Goal: Information Seeking & Learning: Check status

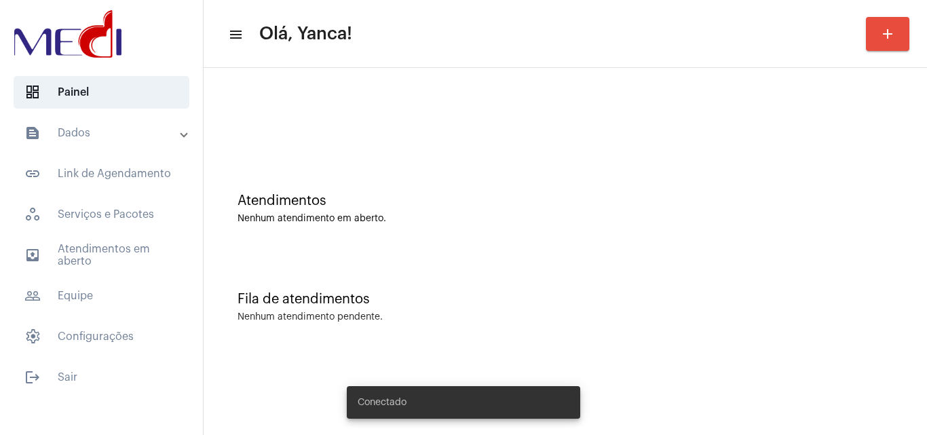
click at [90, 132] on mat-panel-title "text_snippet_outlined Dados" at bounding box center [102, 133] width 157 height 16
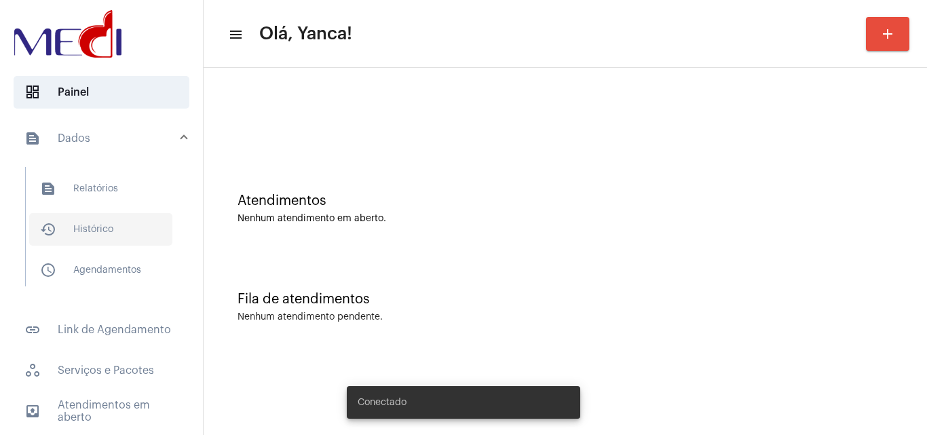
click at [120, 221] on span "history_outlined Histórico" at bounding box center [100, 229] width 143 height 33
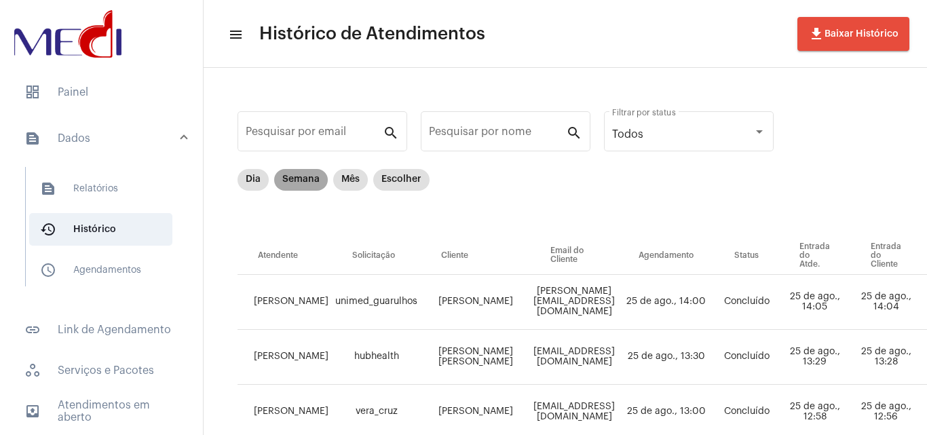
click at [324, 174] on mat-chip "Semana" at bounding box center [301, 180] width 54 height 22
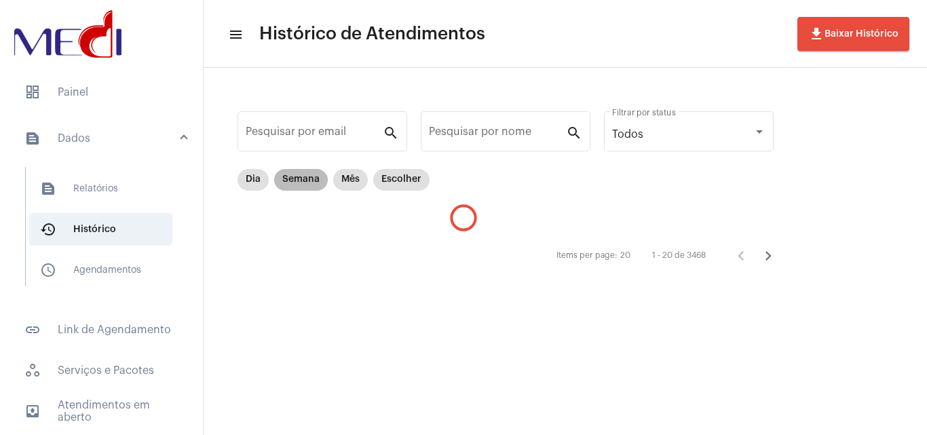
click at [314, 177] on mat-chip "Semana" at bounding box center [301, 180] width 54 height 22
click at [391, 183] on mat-chip "Escolher" at bounding box center [401, 180] width 56 height 22
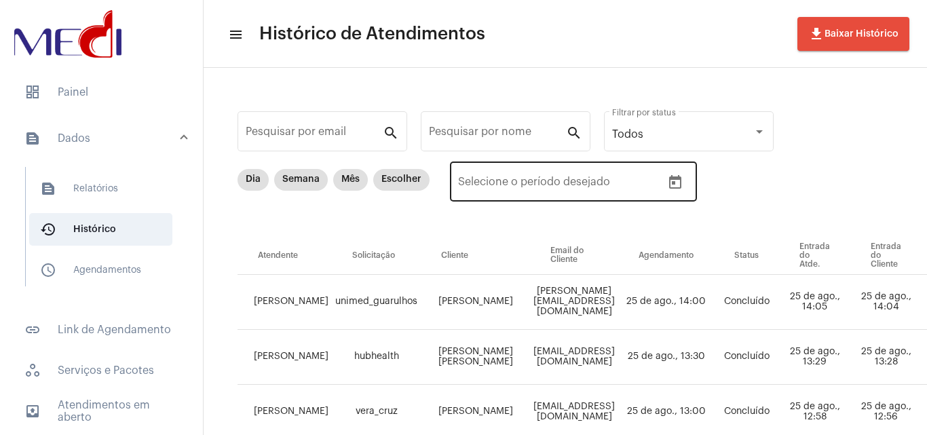
click at [679, 185] on icon "Open calendar" at bounding box center [675, 182] width 16 height 16
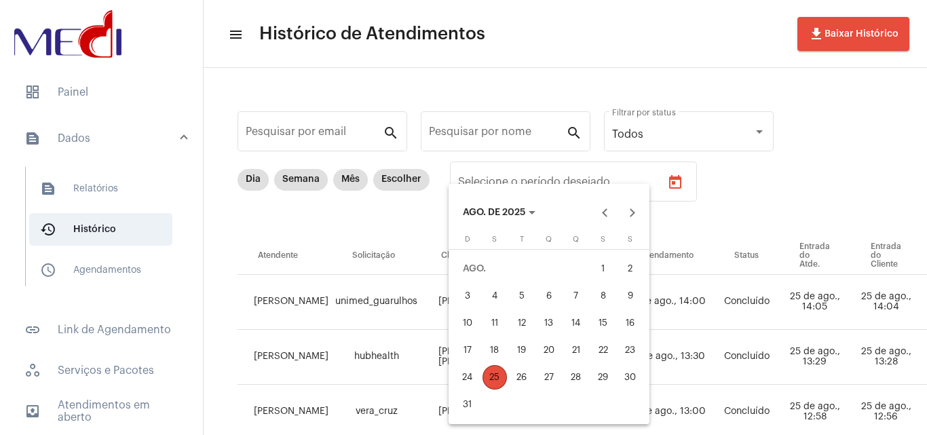
drag, startPoint x: 599, startPoint y: 271, endPoint x: 556, endPoint y: 302, distance: 52.4
click at [598, 273] on div "1" at bounding box center [603, 269] width 24 height 24
type input "[DATE]"
click at [586, 346] on div "21" at bounding box center [576, 350] width 24 height 24
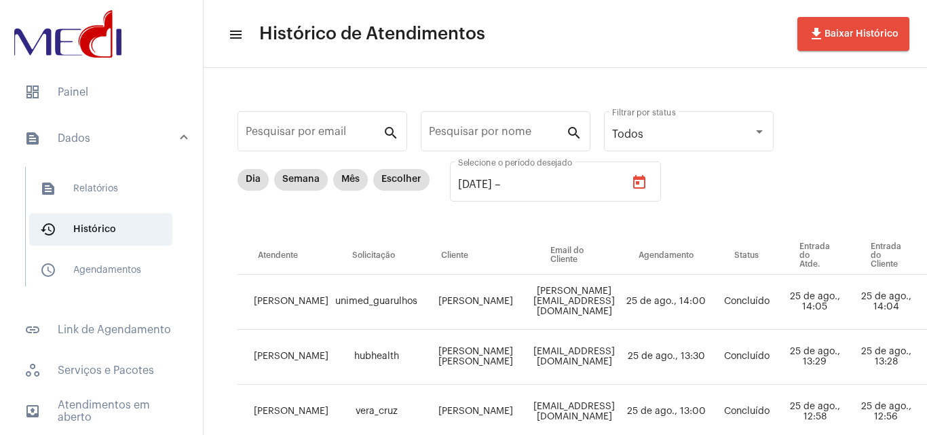
type input "[DATE]"
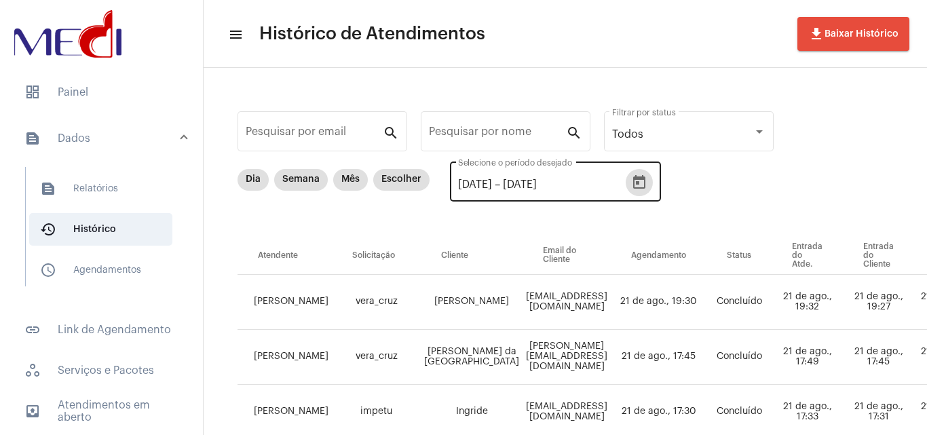
click at [597, 193] on div "[DATE] [DATE] – [DATE] Selecione o período desejado" at bounding box center [542, 180] width 168 height 43
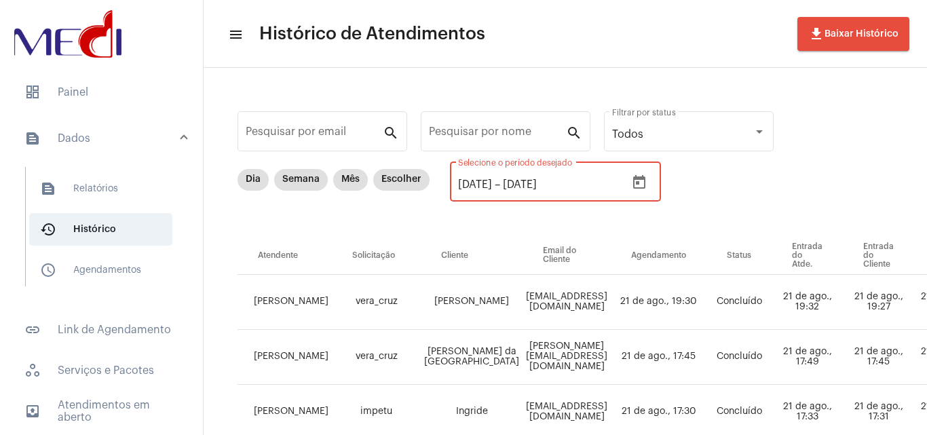
click at [653, 189] on button "Open calendar" at bounding box center [639, 182] width 27 height 27
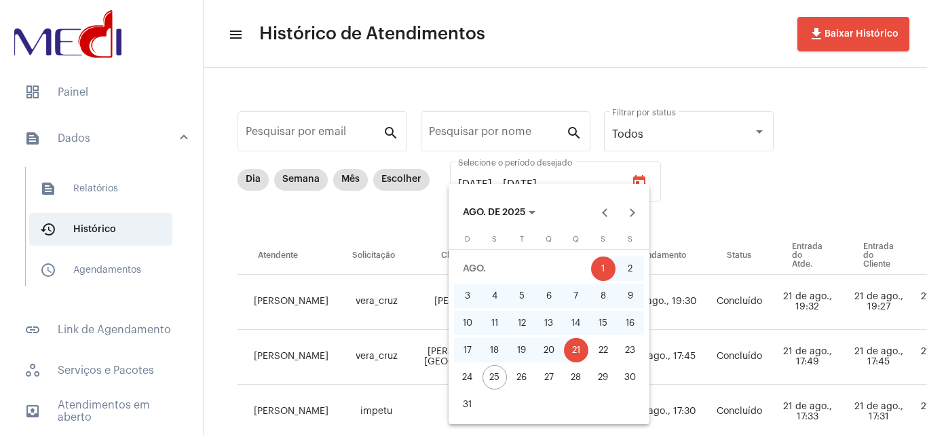
click at [605, 354] on div "22" at bounding box center [603, 350] width 24 height 24
type input "[DATE]"
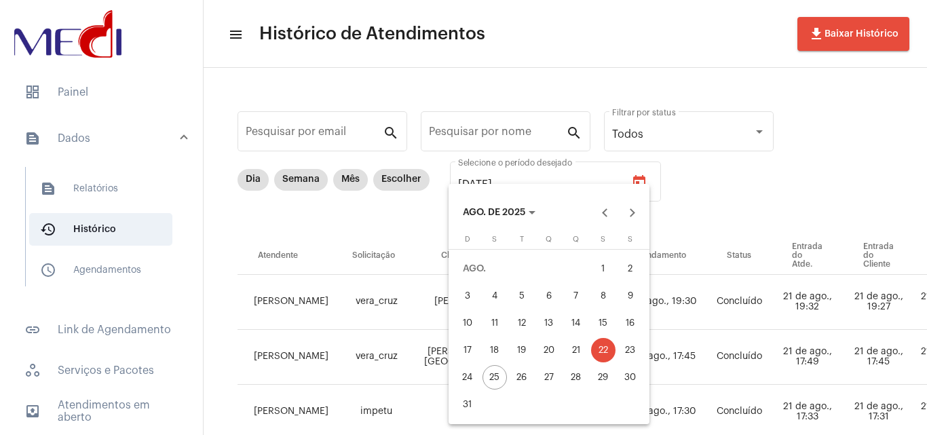
click at [599, 273] on div "1" at bounding box center [603, 269] width 24 height 24
type input "[DATE]"
click at [602, 345] on div "22" at bounding box center [603, 350] width 24 height 24
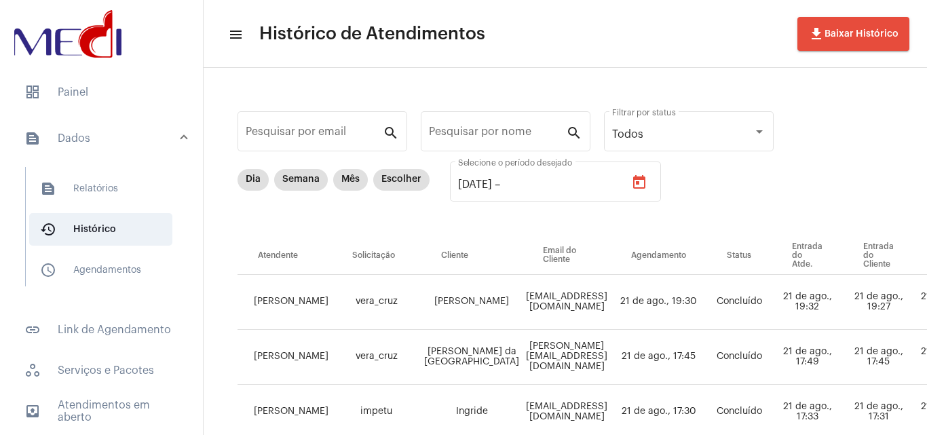
type input "[DATE]"
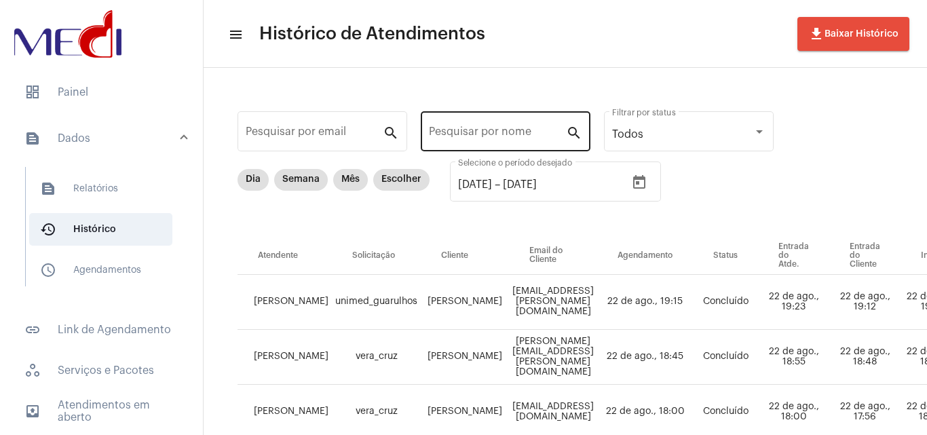
click at [453, 130] on div "Pesquisar por nome" at bounding box center [497, 130] width 137 height 43
paste input "[PERSON_NAME]"
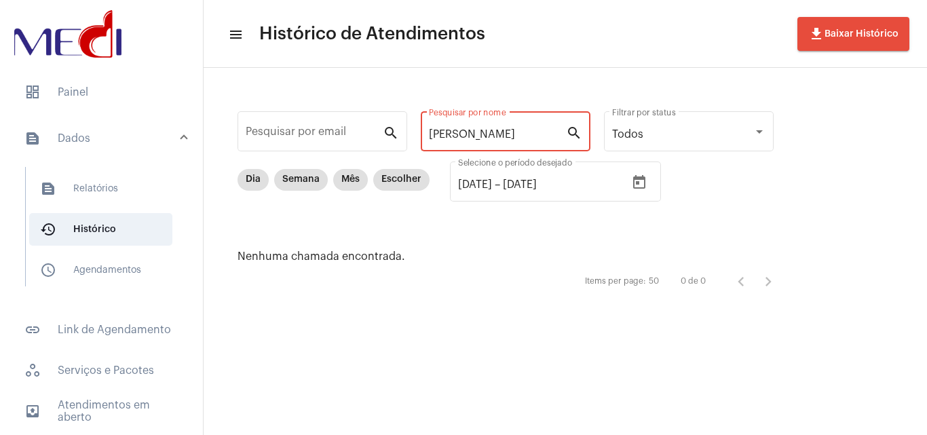
drag, startPoint x: 664, startPoint y: 161, endPoint x: 926, endPoint y: 48, distance: 285.4
click at [926, 68] on app-history "menu Histórico de Atendimentos file_download Baixar Histórico Pesquisar por ema…" at bounding box center [565, 201] width 723 height 267
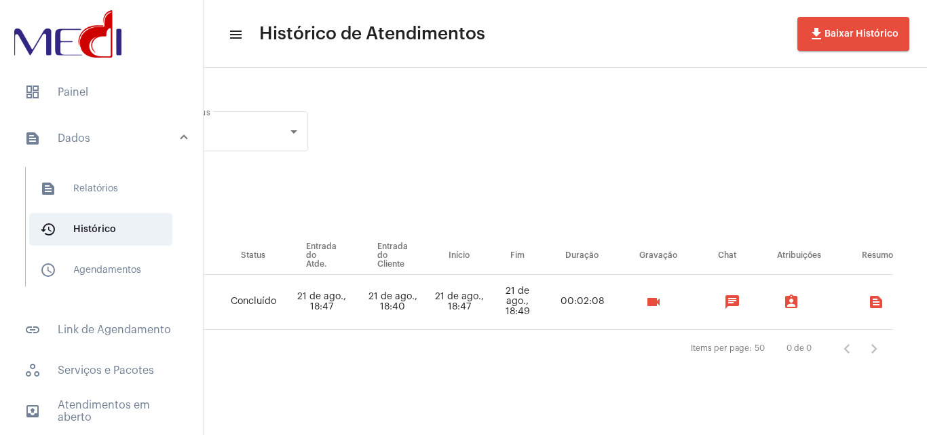
scroll to position [0, 489]
click at [654, 305] on mat-icon "videocam" at bounding box center [653, 302] width 16 height 16
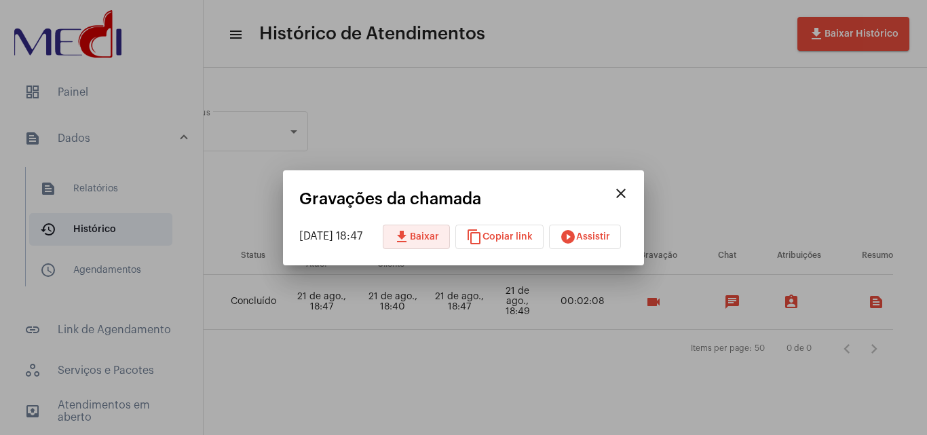
click at [410, 233] on mat-icon "download" at bounding box center [402, 237] width 16 height 16
click at [629, 186] on mat-icon "close" at bounding box center [621, 193] width 16 height 16
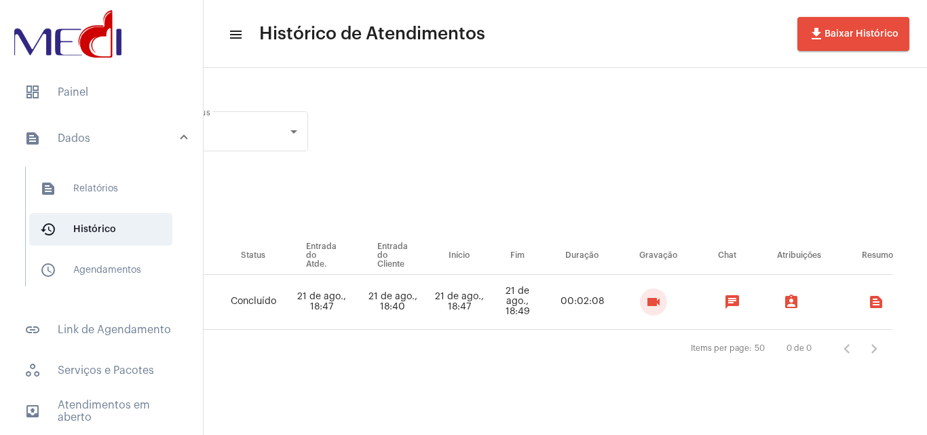
click at [635, 193] on div "Dia Semana Mês Escolher [DATE] [DATE] – [DATE] Selecione o período desejado" at bounding box center [243, 203] width 943 height 68
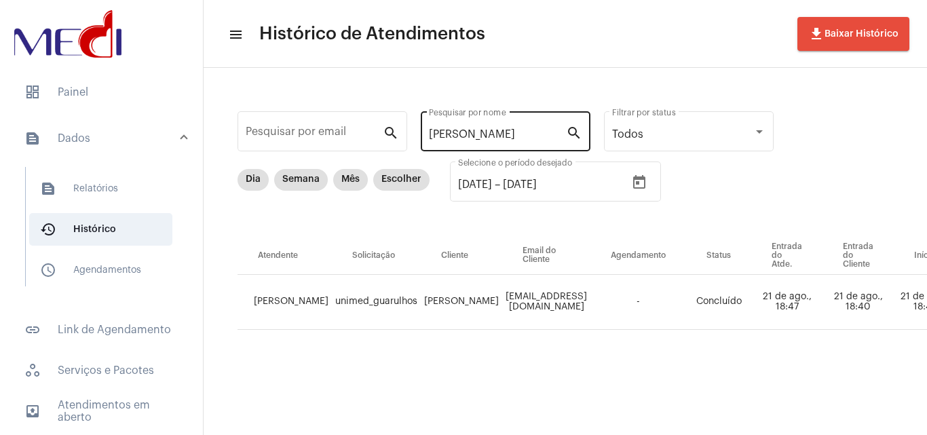
click at [523, 128] on div "[PERSON_NAME] por nome" at bounding box center [497, 130] width 137 height 43
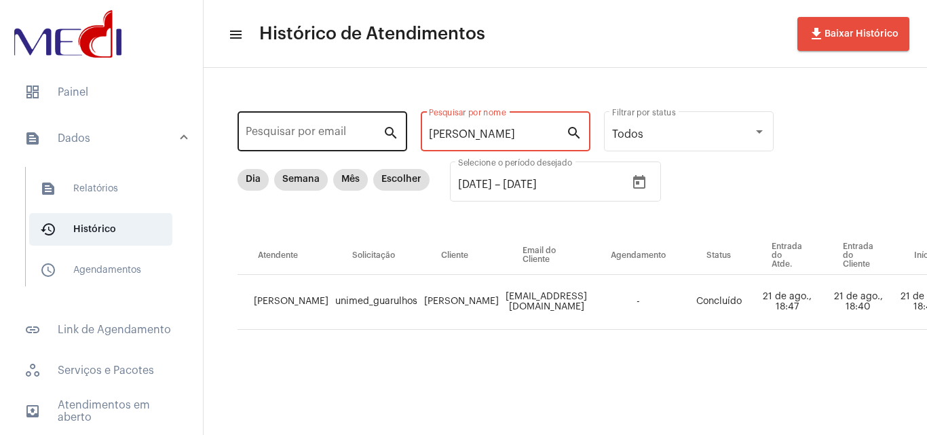
drag, startPoint x: 525, startPoint y: 132, endPoint x: 284, endPoint y: 112, distance: 241.1
click at [285, 117] on div "Pesquisar por email search [PERSON_NAME] por nome search Todos Filtrar por stat…" at bounding box center [798, 234] width 1162 height 307
paste input "[PERSON_NAME]"
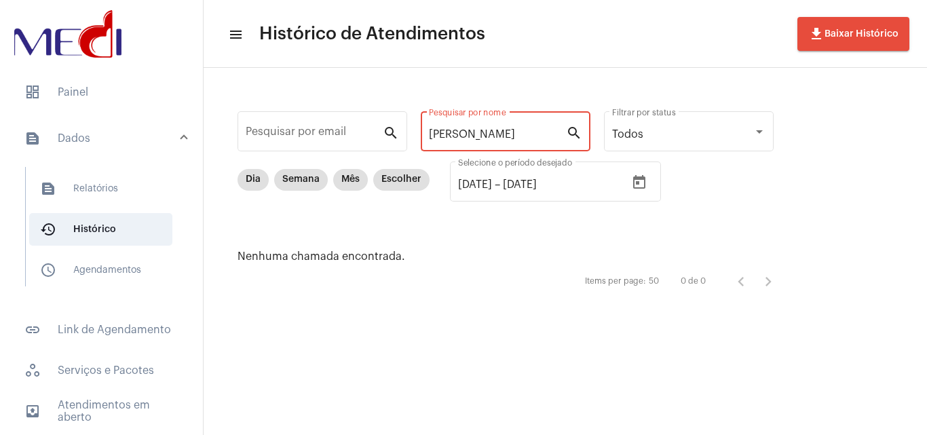
drag, startPoint x: 473, startPoint y: 133, endPoint x: 767, endPoint y: 171, distance: 296.3
click at [767, 171] on div "Pesquisar por email search [PERSON_NAME] Pesquisar por nome search Todos Filtra…" at bounding box center [512, 201] width 590 height 240
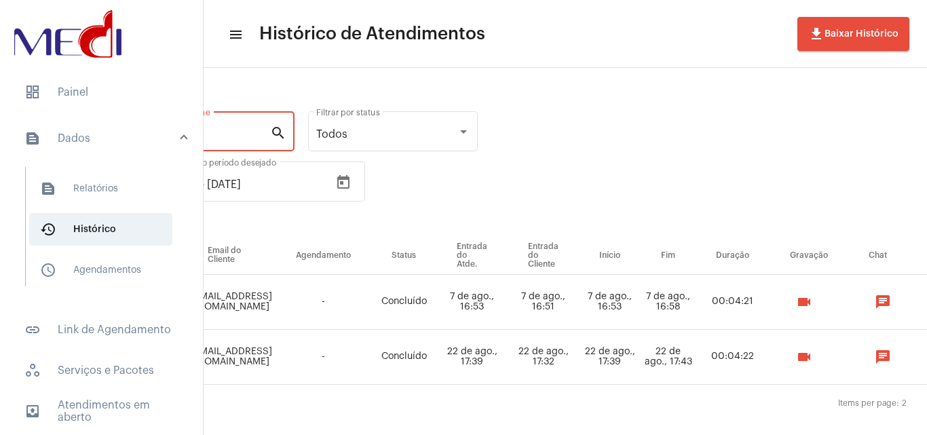
scroll to position [0, 495]
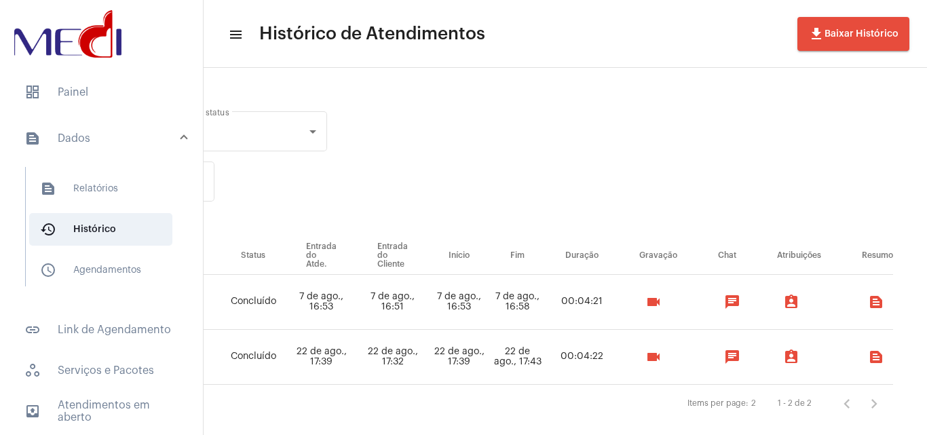
click at [649, 354] on mat-icon "videocam" at bounding box center [653, 357] width 16 height 16
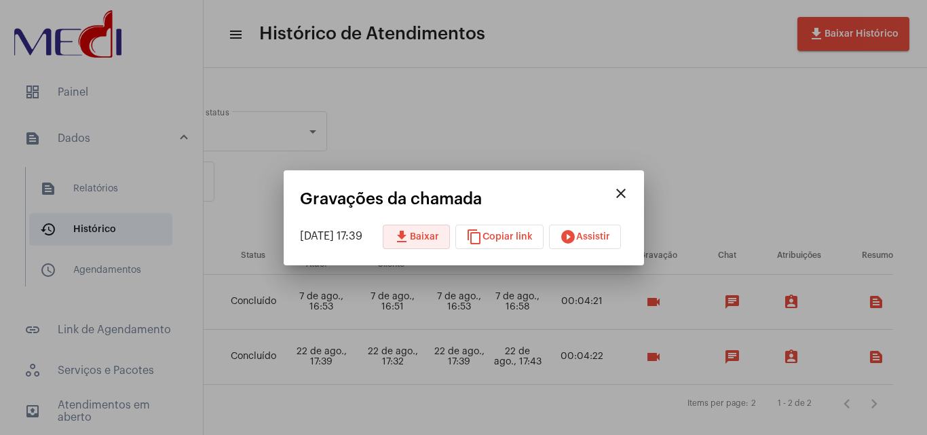
click at [424, 242] on button "download Baixar" at bounding box center [416, 237] width 67 height 24
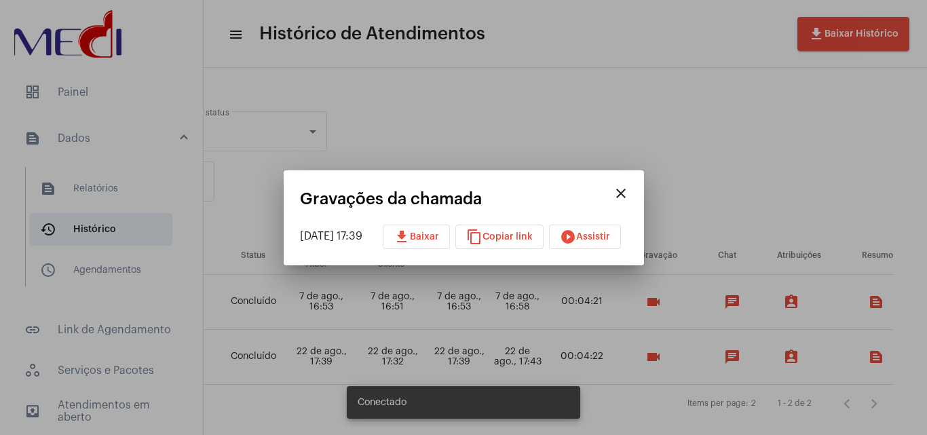
click at [657, 102] on div at bounding box center [463, 217] width 927 height 435
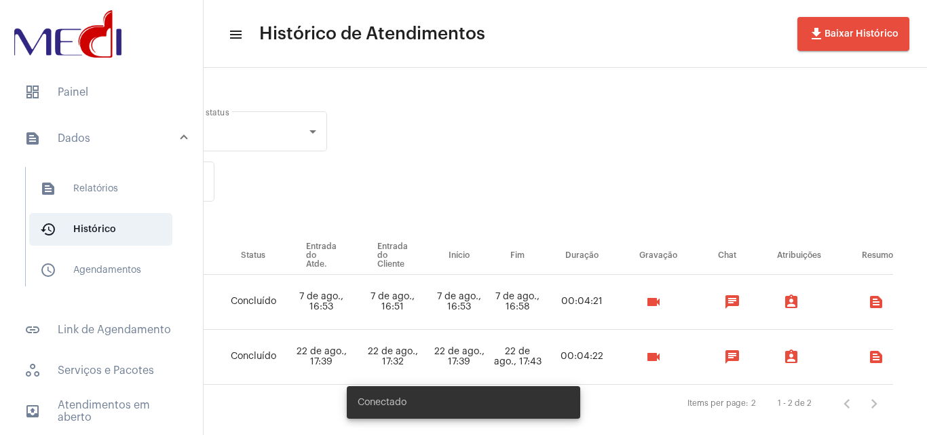
scroll to position [0, 32]
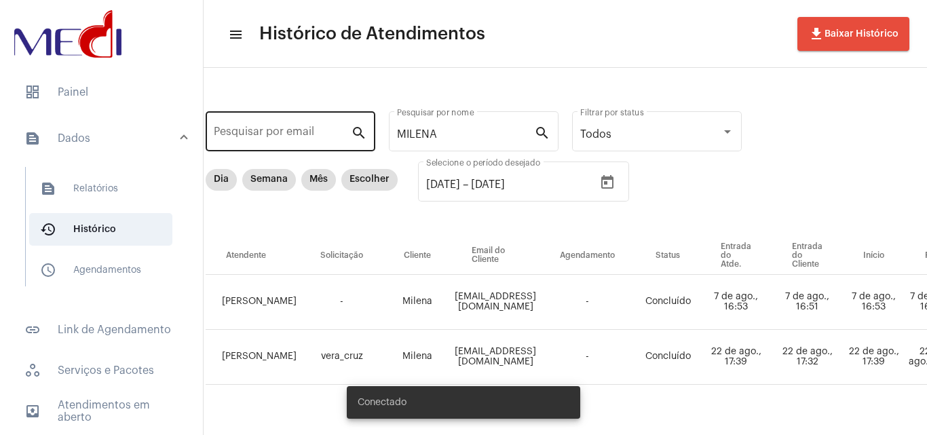
drag, startPoint x: 455, startPoint y: 132, endPoint x: 261, endPoint y: 136, distance: 194.8
click at [261, 136] on div "Pesquisar por email search MILENA Pesquisar por nome search Todos Filtrar por s…" at bounding box center [756, 262] width 1143 height 362
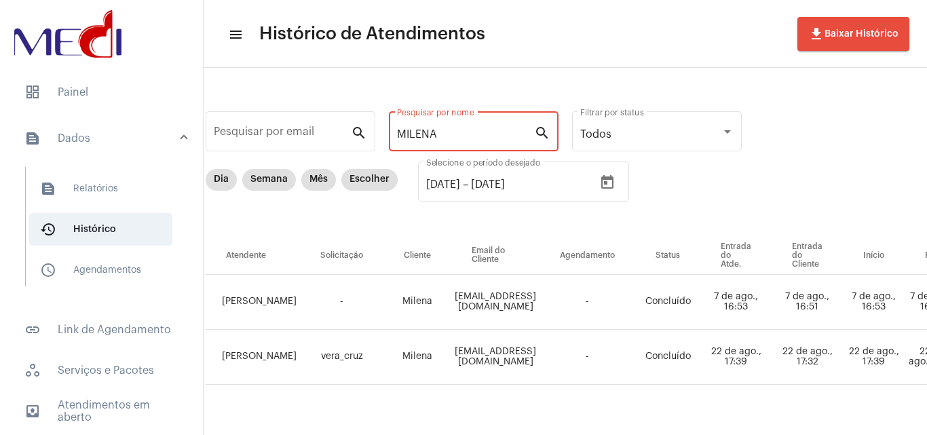
paste input "[PERSON_NAME] [PERSON_NAME]"
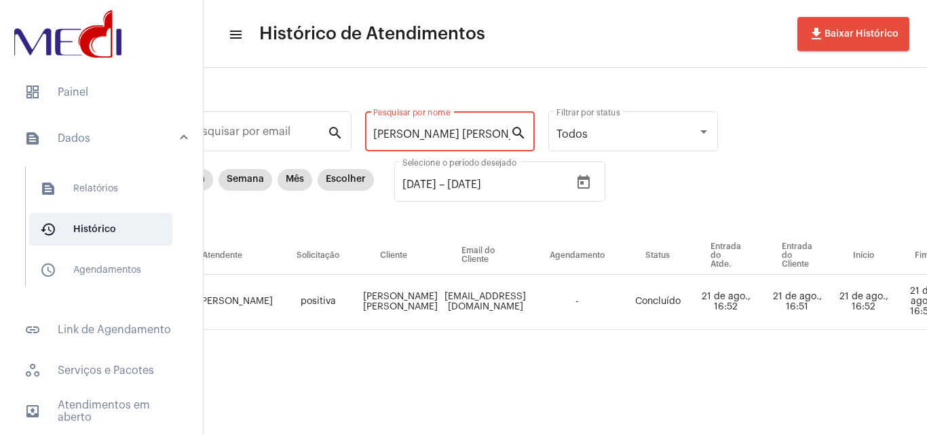
scroll to position [0, 0]
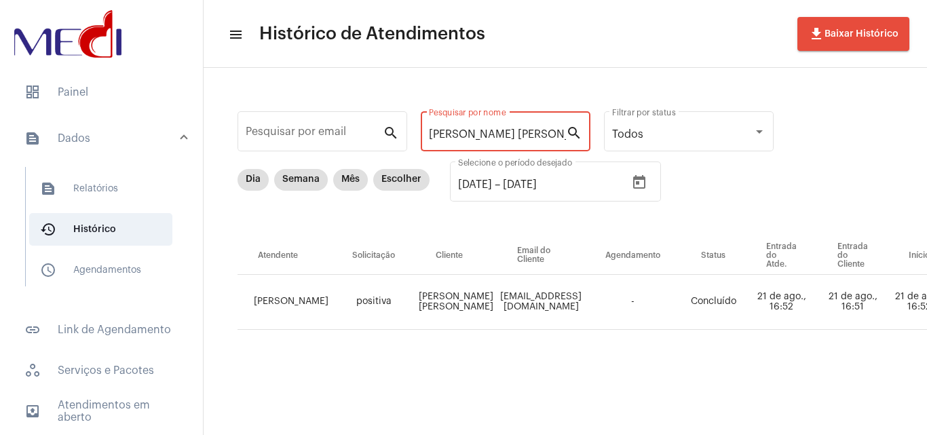
click at [521, 140] on div "[PERSON_NAME] [PERSON_NAME] Pesquisar por nome" at bounding box center [497, 130] width 137 height 43
drag, startPoint x: 521, startPoint y: 140, endPoint x: 516, endPoint y: 134, distance: 8.2
click at [516, 134] on div "[PERSON_NAME] [PERSON_NAME] Pesquisar por nome" at bounding box center [497, 130] width 137 height 43
click at [516, 134] on input "[PERSON_NAME] [PERSON_NAME]" at bounding box center [497, 134] width 137 height 12
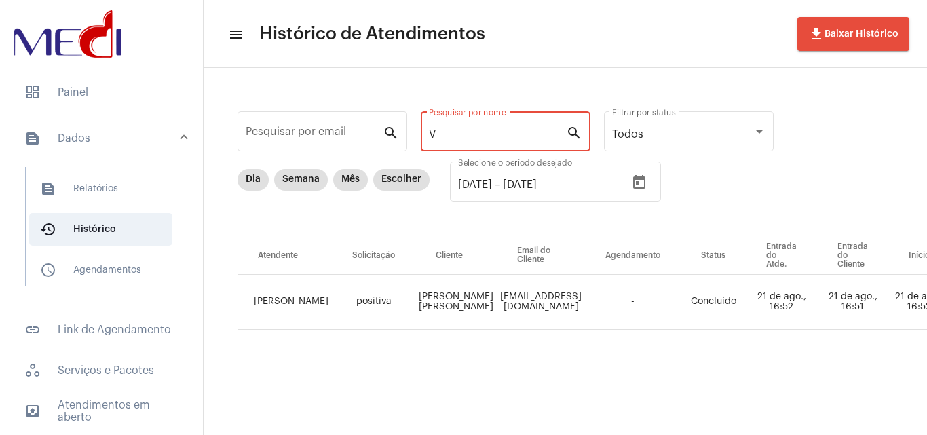
scroll to position [0, 0]
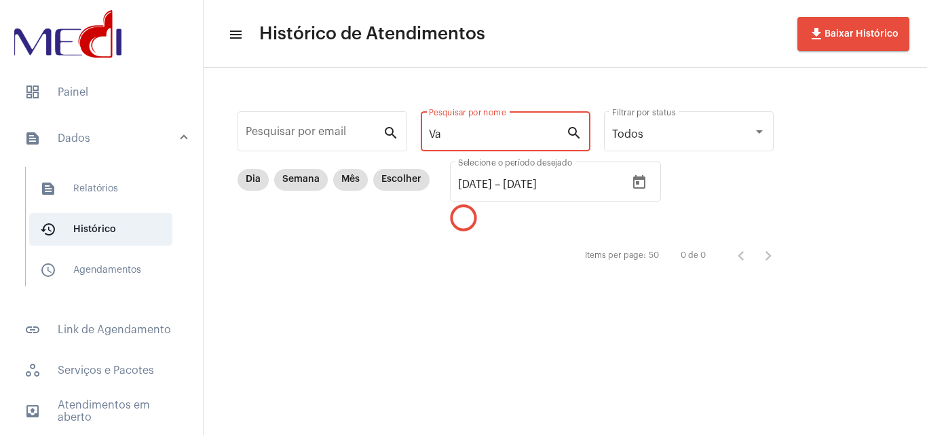
type input "V"
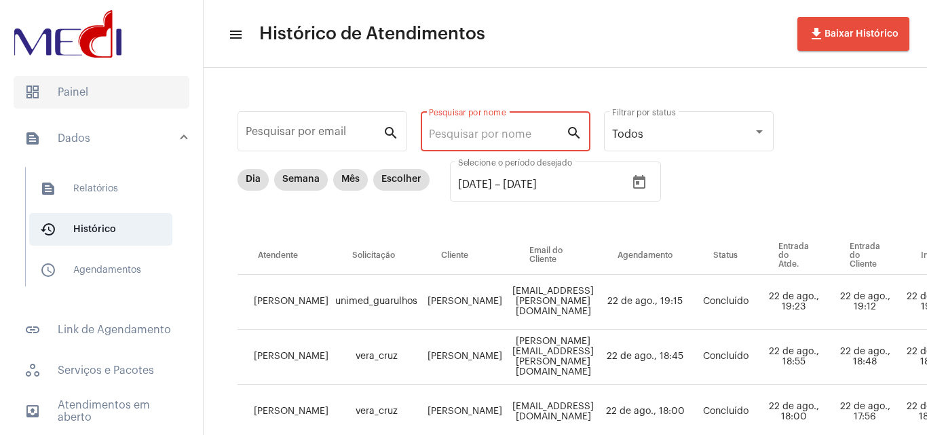
click at [135, 79] on span "dashboard Painel" at bounding box center [102, 92] width 176 height 33
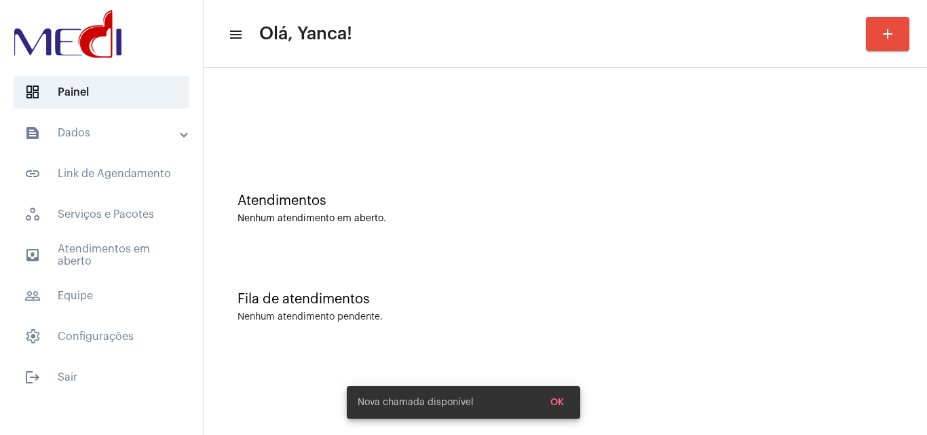
click at [120, 132] on mat-panel-title "text_snippet_outlined Dados" at bounding box center [102, 133] width 157 height 16
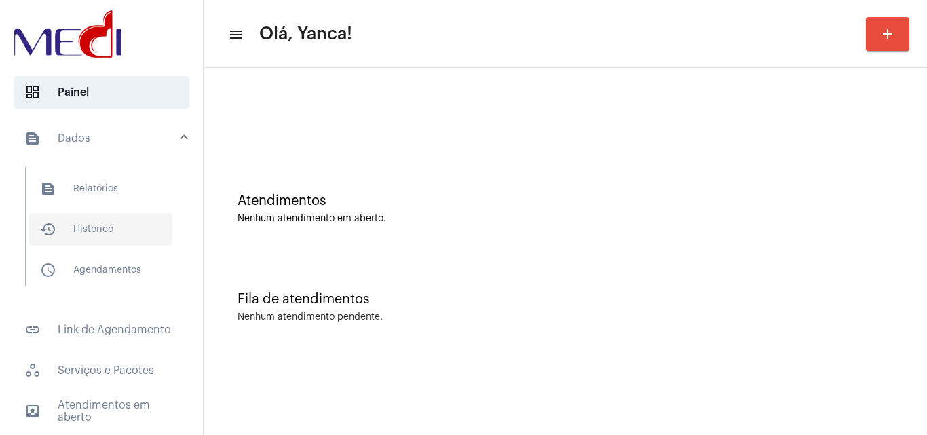
drag, startPoint x: 96, startPoint y: 235, endPoint x: 121, endPoint y: 234, distance: 24.5
click at [96, 235] on span "history_outlined Histórico" at bounding box center [100, 229] width 143 height 33
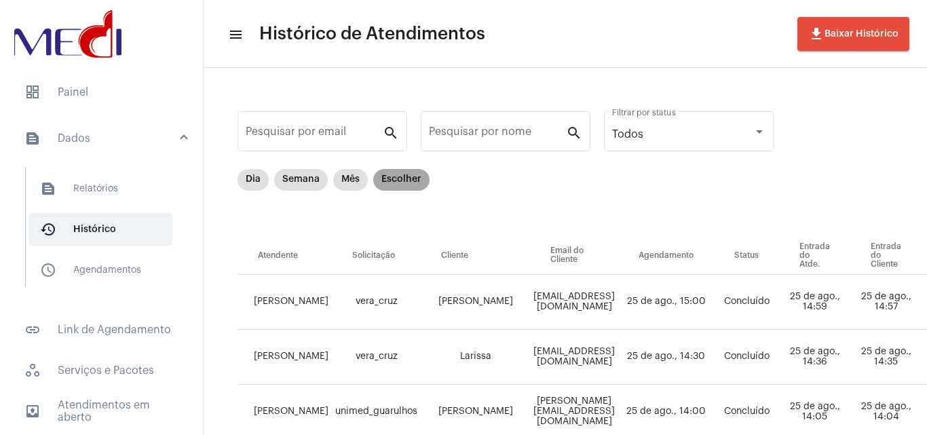
click at [390, 178] on mat-chip "Escolher" at bounding box center [401, 180] width 56 height 22
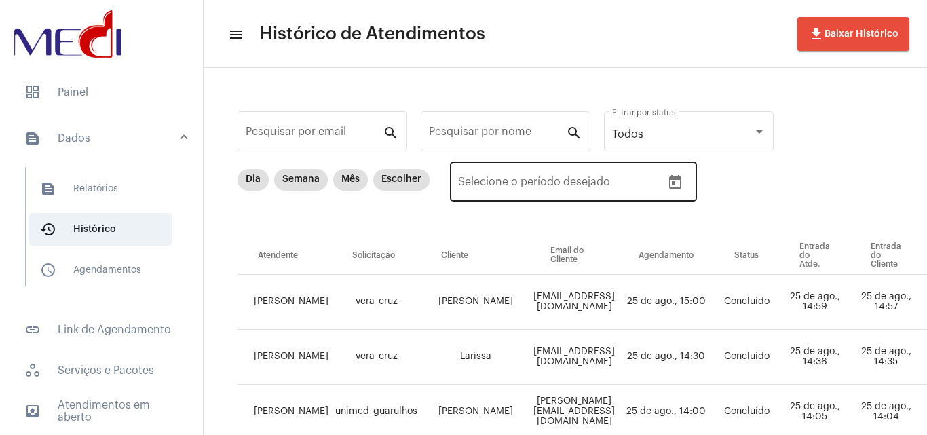
click at [663, 187] on button "Open calendar" at bounding box center [675, 182] width 27 height 27
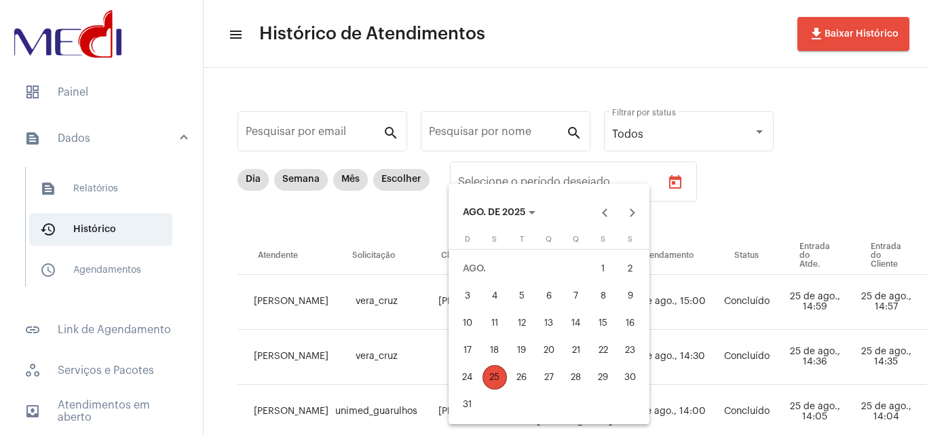
click at [601, 269] on div "1" at bounding box center [603, 269] width 24 height 24
type input "[DATE]"
click at [495, 376] on div "25" at bounding box center [494, 377] width 24 height 24
type input "[DATE]"
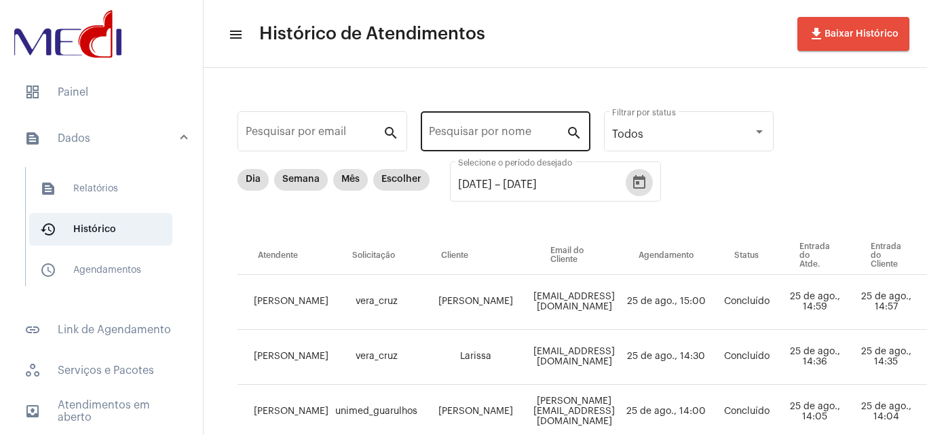
click at [520, 131] on input "Pesquisar por nome" at bounding box center [497, 134] width 137 height 12
paste input "ENZO [PERSON_NAME] [PERSON_NAME]"
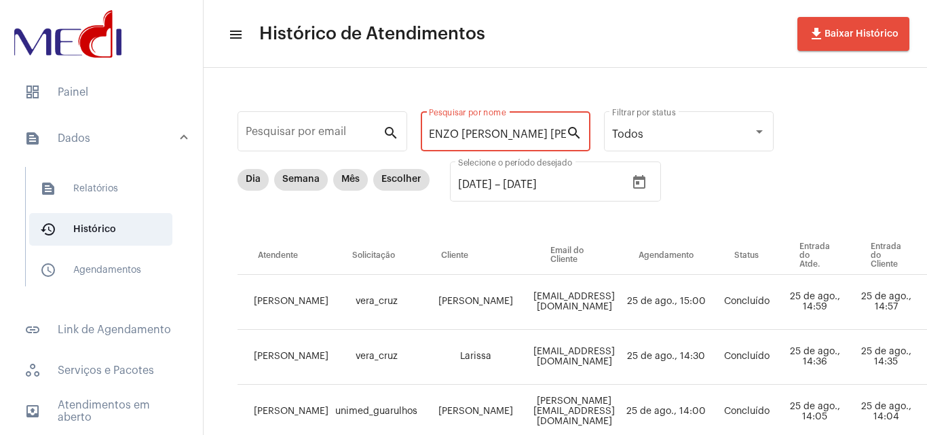
scroll to position [0, 16]
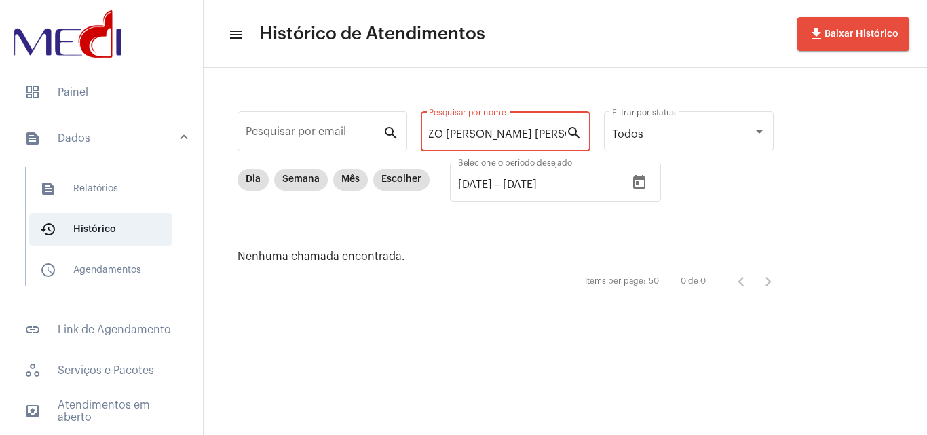
drag, startPoint x: 444, startPoint y: 133, endPoint x: 812, endPoint y: 113, distance: 368.3
click at [799, 132] on div "Pesquisar por email search ENZO [PERSON_NAME] [PERSON_NAME] Pesquisar por nome …" at bounding box center [512, 201] width 590 height 240
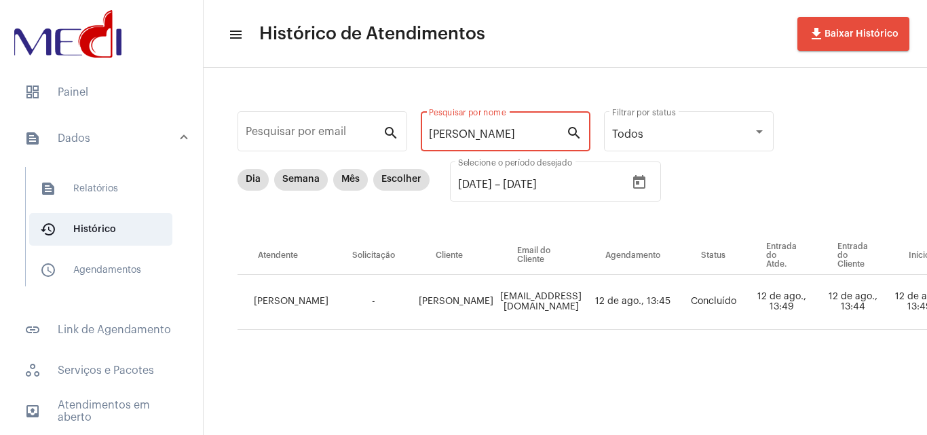
type input "[PERSON_NAME]"
drag, startPoint x: 428, startPoint y: 130, endPoint x: 309, endPoint y: 41, distance: 148.9
click at [309, 68] on app-history "menu Histórico de Atendimentos file_download Baixar Histórico Pesquisar por ema…" at bounding box center [565, 235] width 723 height 334
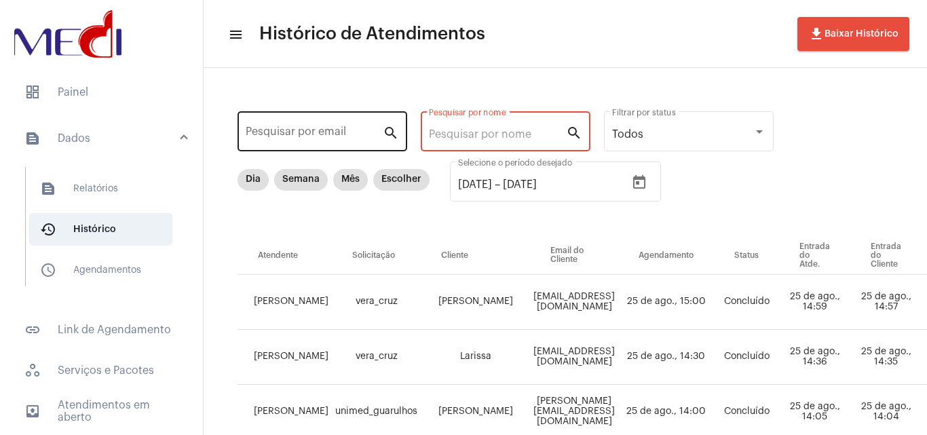
click at [337, 122] on div "Pesquisar por email" at bounding box center [314, 130] width 137 height 43
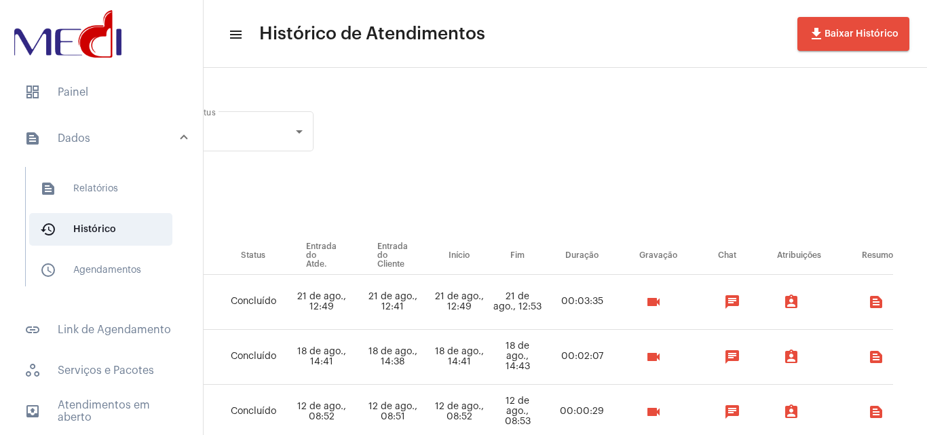
scroll to position [0, 466]
type input "[PERSON_NAME]"
click at [662, 300] on mat-icon "videocam" at bounding box center [653, 302] width 16 height 16
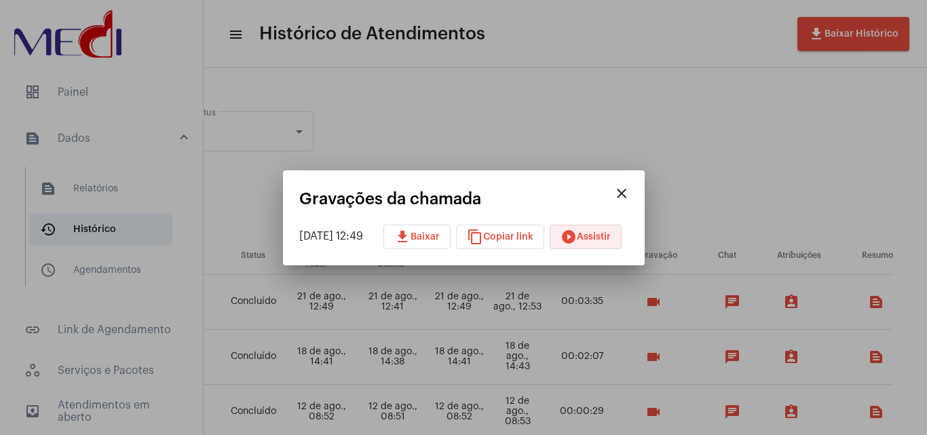
click at [611, 239] on span "play_circle_filled Assistir" at bounding box center [586, 237] width 50 height 10
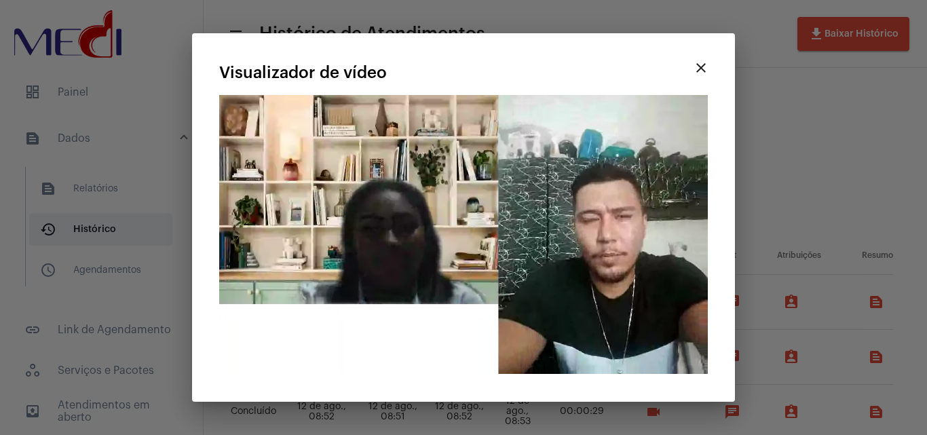
click at [647, 286] on video "Seu navegador não suporta a reprodução deste vídeo." at bounding box center [463, 234] width 489 height 279
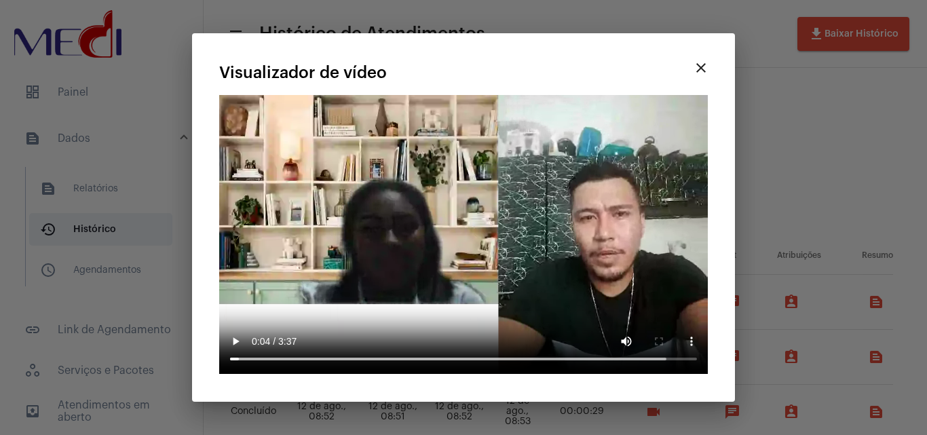
click at [812, 137] on div at bounding box center [463, 217] width 927 height 435
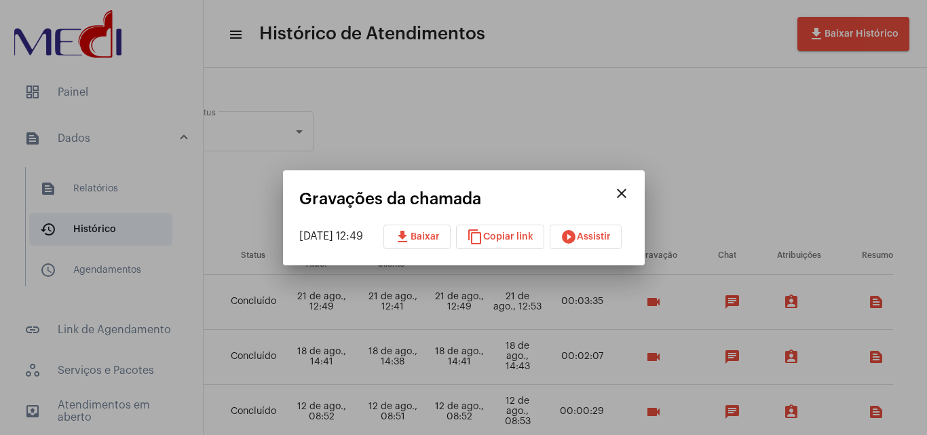
click at [393, 130] on div at bounding box center [463, 217] width 927 height 435
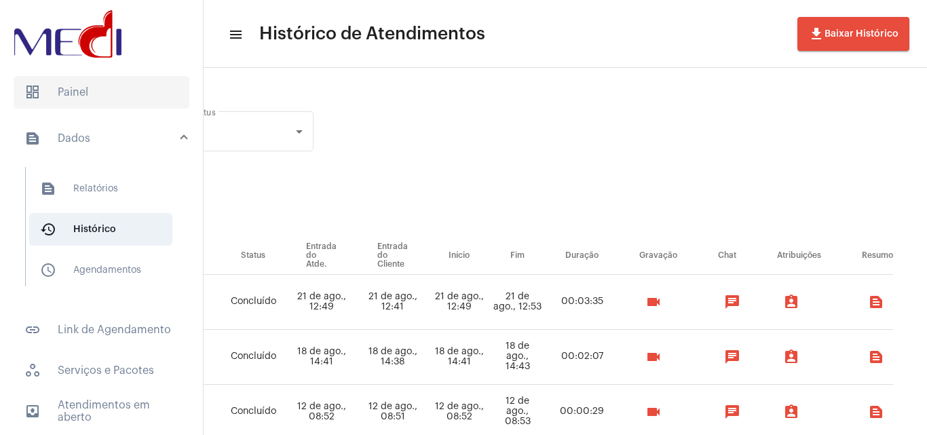
click at [60, 94] on span "dashboard Painel" at bounding box center [102, 92] width 176 height 33
